Goal: Find specific page/section: Find specific page/section

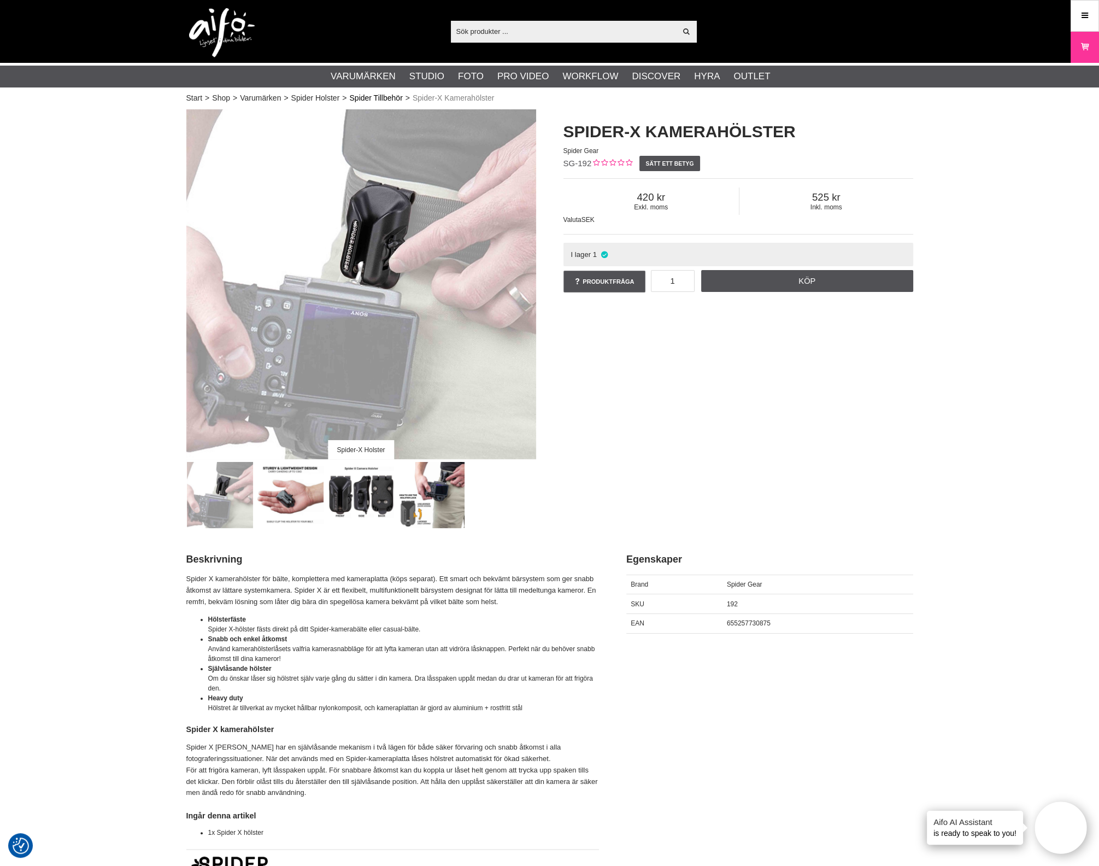
click at [395, 98] on link "Spider Tillbehör" at bounding box center [375, 97] width 53 height 11
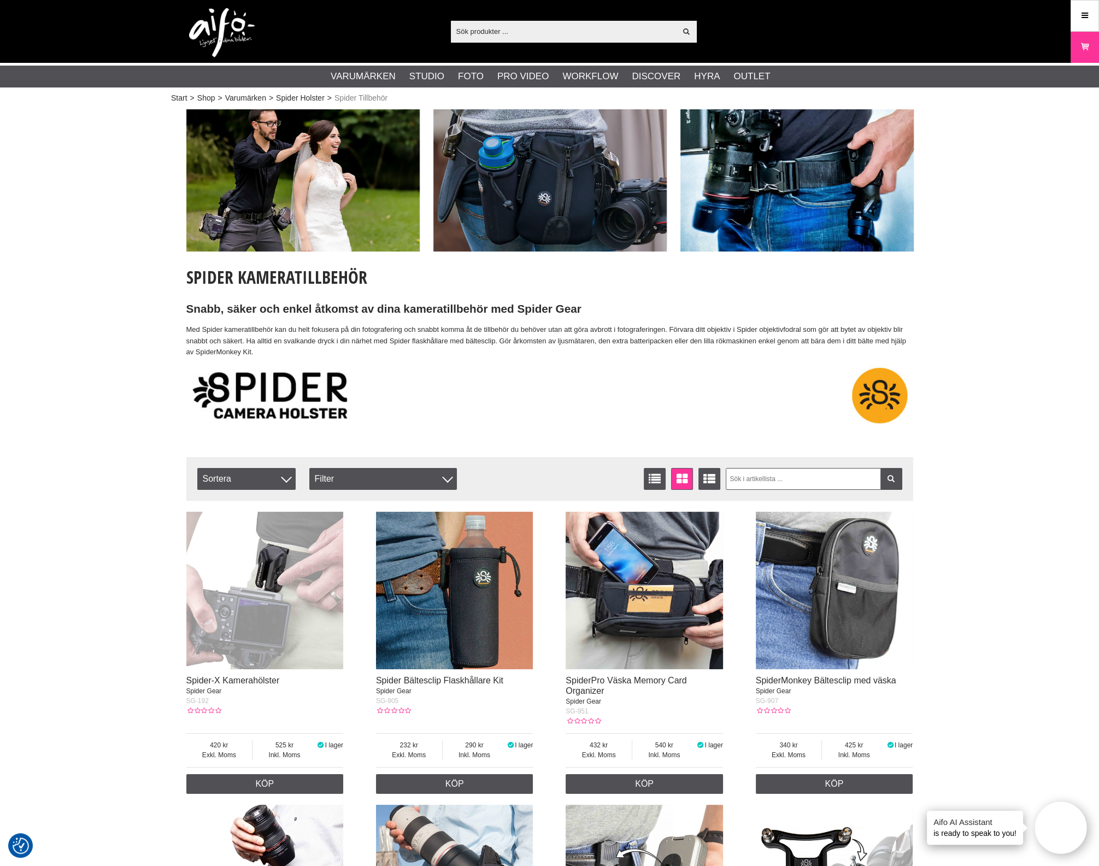
click at [481, 35] on input "text" at bounding box center [564, 31] width 226 height 16
paste input "SG-312"
type input "SG-312"
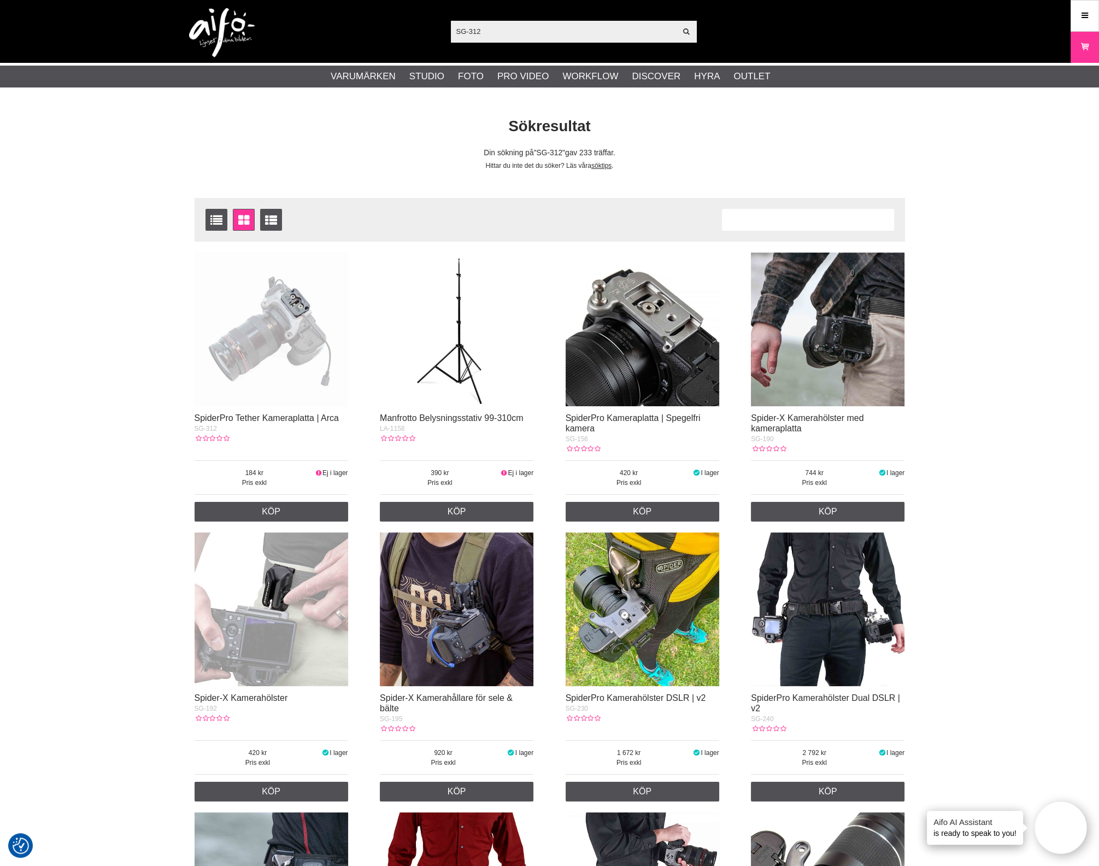
click at [672, 356] on img at bounding box center [643, 329] width 154 height 154
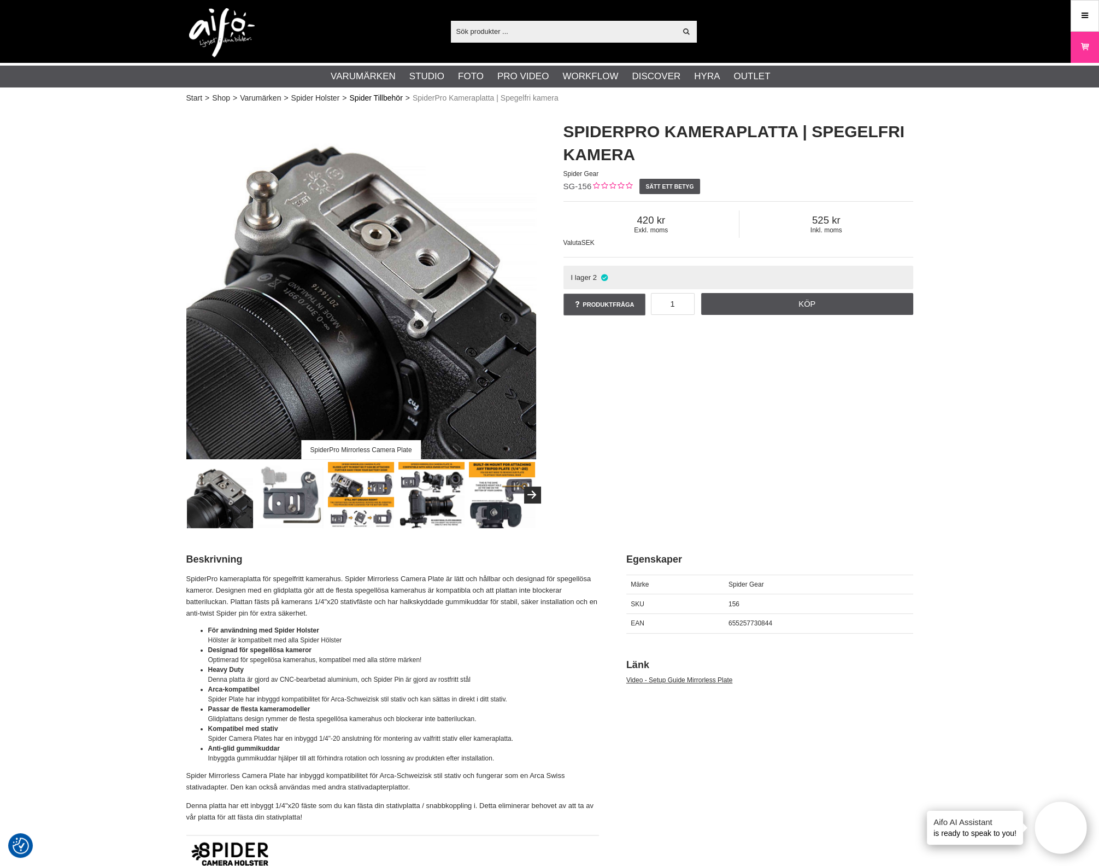
click at [393, 97] on link "Spider Tillbehör" at bounding box center [375, 97] width 53 height 11
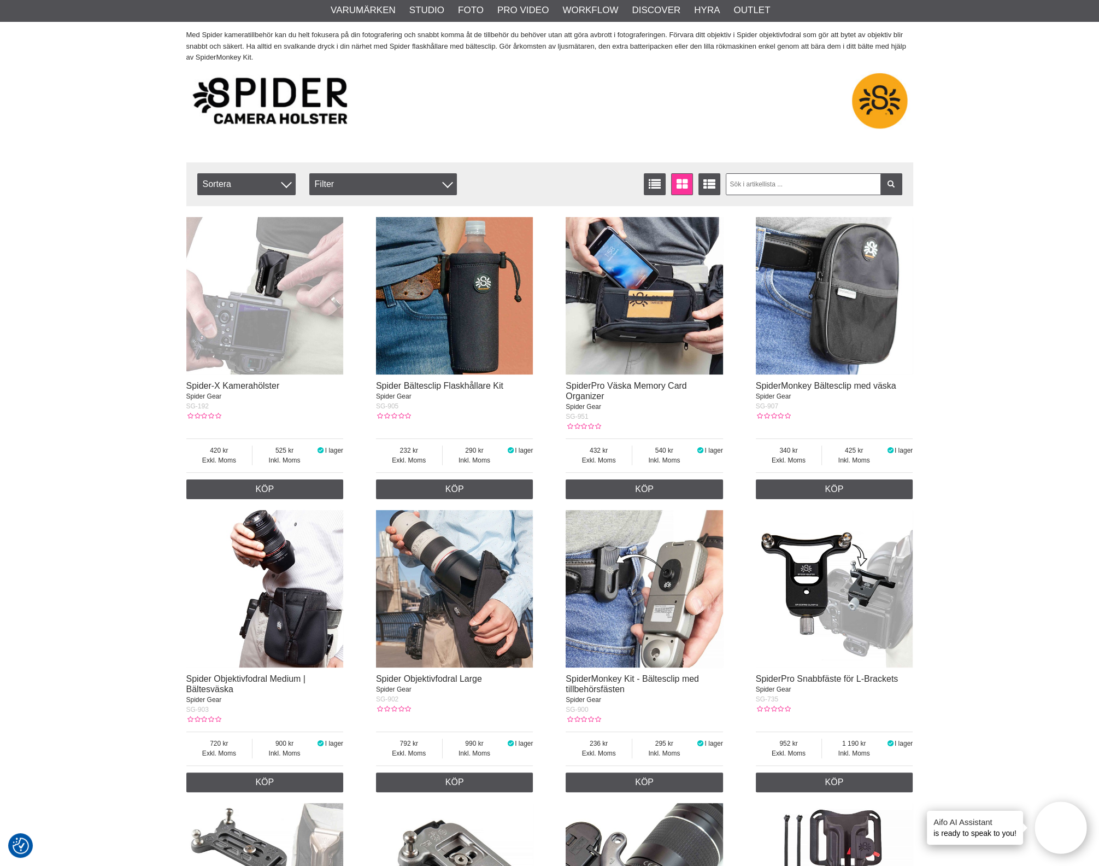
scroll to position [273, 0]
